Goal: Information Seeking & Learning: Learn about a topic

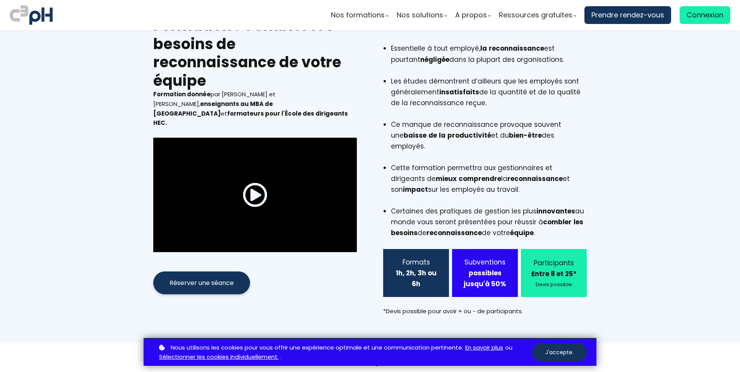
scroll to position [39, 0]
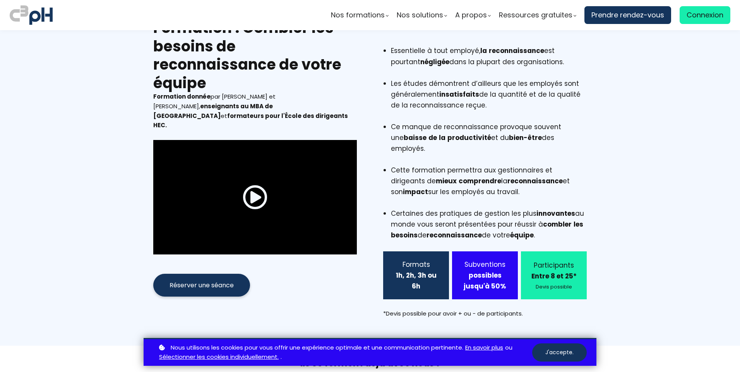
click at [406, 259] on div "Formats" at bounding box center [416, 264] width 46 height 11
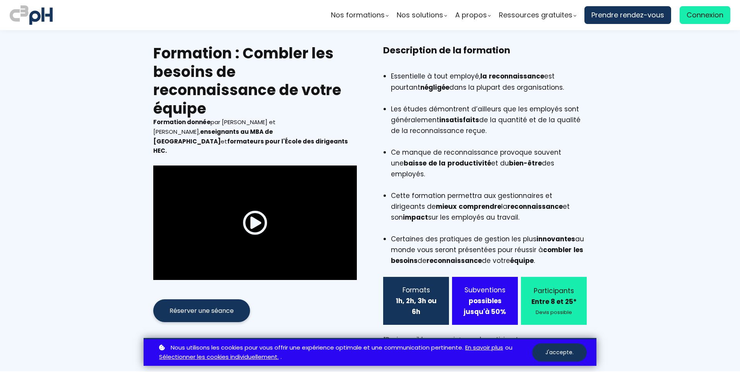
scroll to position [0, 0]
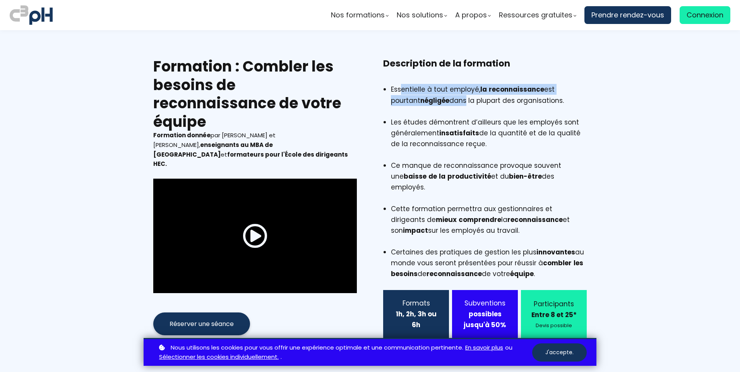
drag, startPoint x: 401, startPoint y: 87, endPoint x: 433, endPoint y: 98, distance: 33.4
click at [433, 98] on li "Essentielle à tout employé, la reconnaissance est pourtant négligée dans la plu…" at bounding box center [489, 100] width 196 height 33
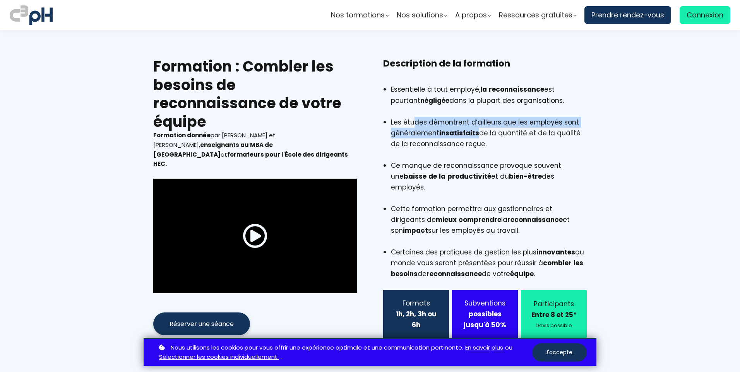
drag, startPoint x: 433, startPoint y: 98, endPoint x: 475, endPoint y: 130, distance: 53.0
click at [475, 130] on li "Les études démontrent d’ailleurs que les employés sont généralement insatisfait…" at bounding box center [489, 138] width 196 height 43
drag, startPoint x: 475, startPoint y: 130, endPoint x: 459, endPoint y: 148, distance: 23.6
click at [459, 148] on li "Les études démontrent d’ailleurs que les employés sont généralement insatisfait…" at bounding box center [489, 138] width 196 height 43
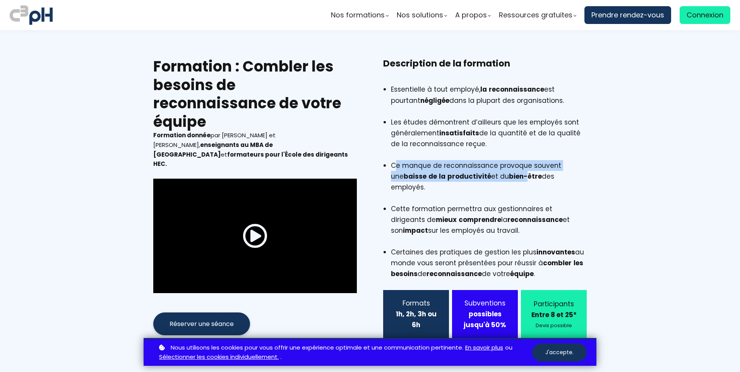
drag, startPoint x: 395, startPoint y: 163, endPoint x: 512, endPoint y: 179, distance: 117.6
click at [512, 179] on li "Ce manque de reconnaissance provoque souvent une baisse de la productivité et d…" at bounding box center [489, 181] width 196 height 43
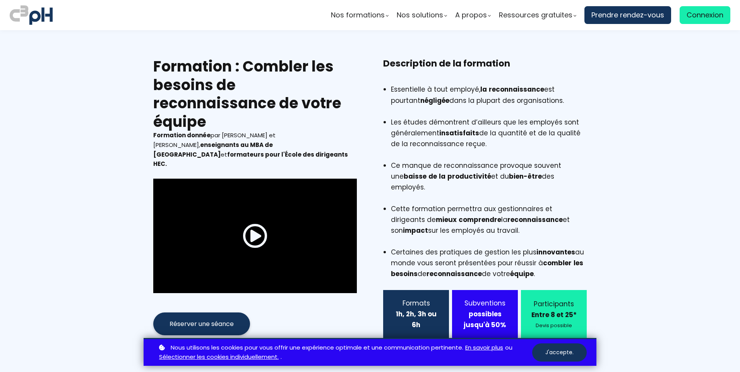
drag, startPoint x: 512, startPoint y: 179, endPoint x: 521, endPoint y: 179, distance: 8.9
click at [521, 179] on b "bien-être" at bounding box center [525, 176] width 33 height 9
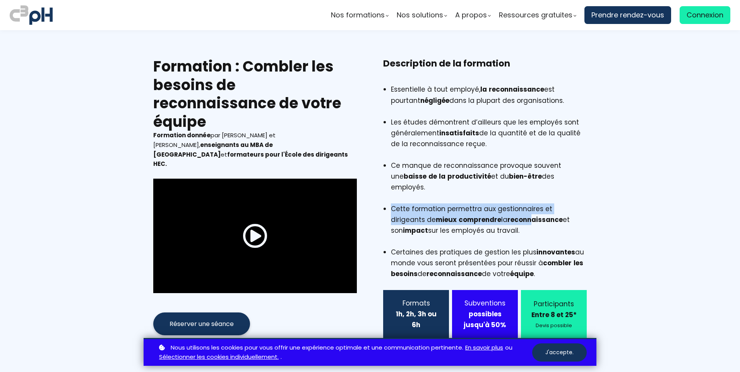
drag, startPoint x: 390, startPoint y: 199, endPoint x: 494, endPoint y: 211, distance: 105.2
click at [494, 211] on li "Cette formation permettra aux gestionnaires et dirigeants de mieux comprendre l…" at bounding box center [489, 225] width 196 height 43
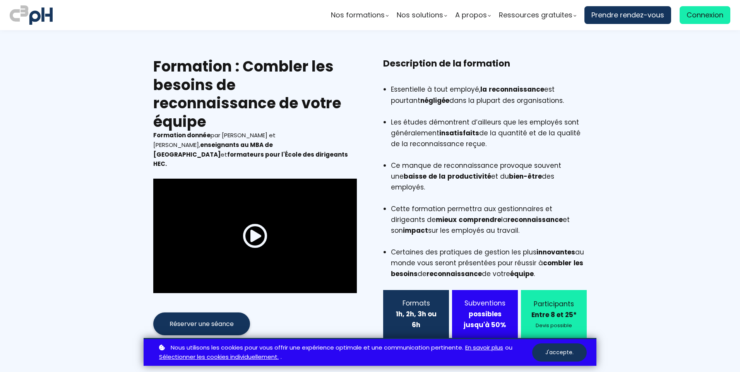
drag, startPoint x: 494, startPoint y: 211, endPoint x: 463, endPoint y: 246, distance: 46.6
click at [466, 247] on li "Certaines des pratiques de gestion les plus innovantes au monde vous seront pré…" at bounding box center [489, 263] width 196 height 33
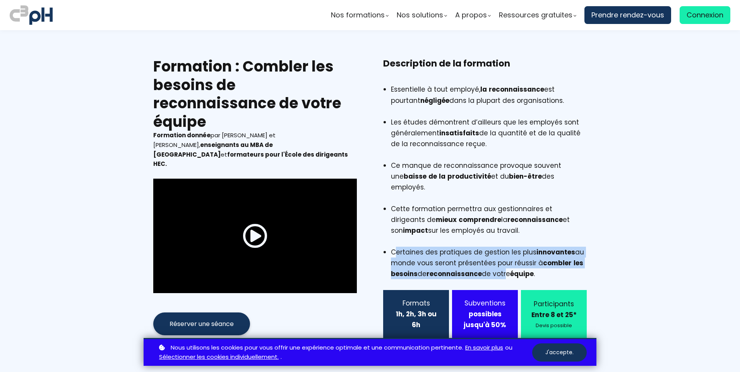
drag, startPoint x: 392, startPoint y: 243, endPoint x: 504, endPoint y: 263, distance: 114.4
click at [504, 263] on li "Certaines des pratiques de gestion les plus innovantes au monde vous seront pré…" at bounding box center [489, 263] width 196 height 33
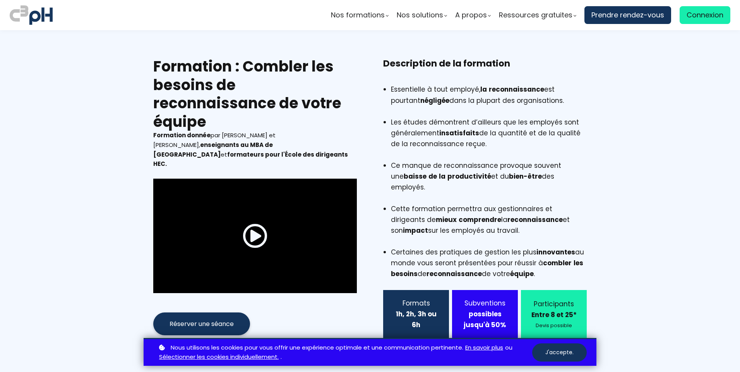
drag, startPoint x: 504, startPoint y: 263, endPoint x: 549, endPoint y: 264, distance: 44.5
click at [549, 264] on li "Certaines des pratiques de gestion les plus innovantes au monde vous seront pré…" at bounding box center [489, 263] width 196 height 33
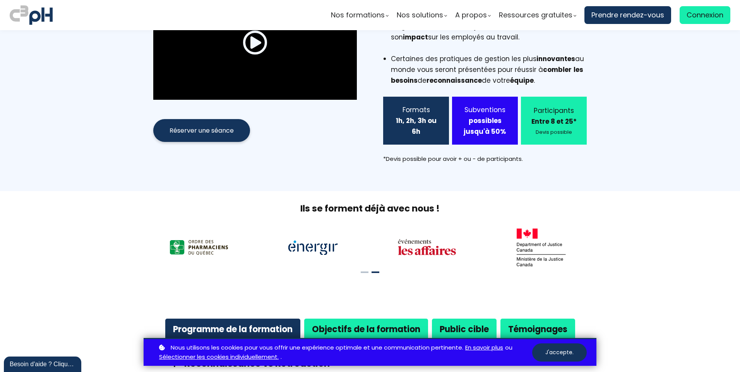
scroll to position [194, 0]
